Goal: Task Accomplishment & Management: Manage account settings

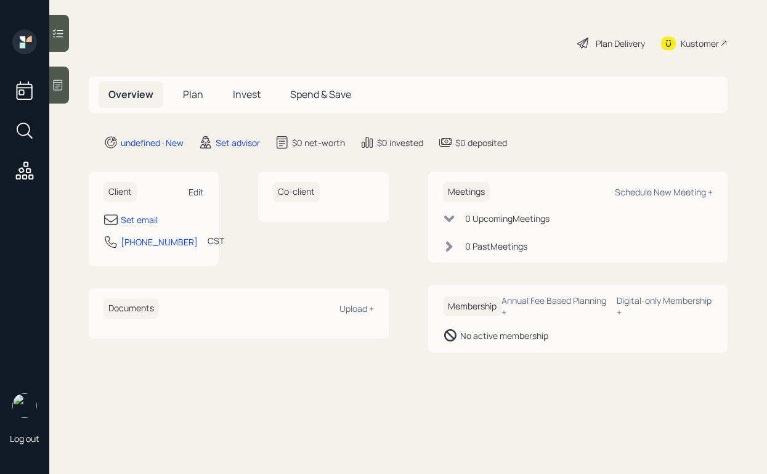
click at [203, 191] on div "Edit" at bounding box center [195, 192] width 15 height 12
select select "America/[GEOGRAPHIC_DATA]"
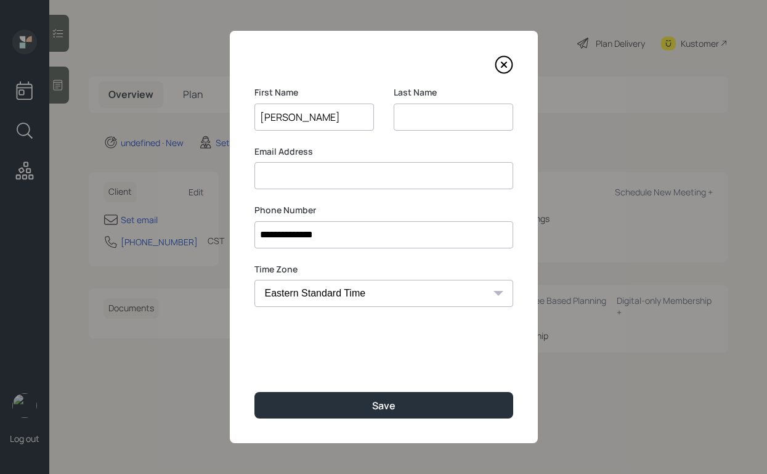
type input "[PERSON_NAME]"
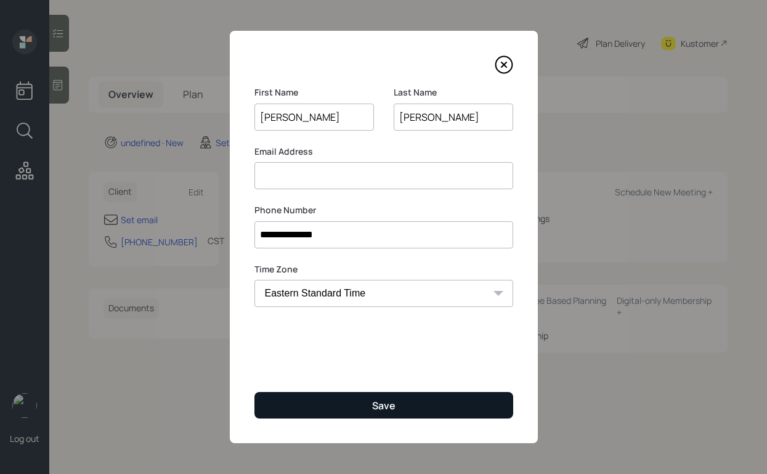
type input "[PERSON_NAME]"
click at [328, 405] on button "Save" at bounding box center [383, 405] width 259 height 26
